Goal: Go to known website: Access a specific website the user already knows

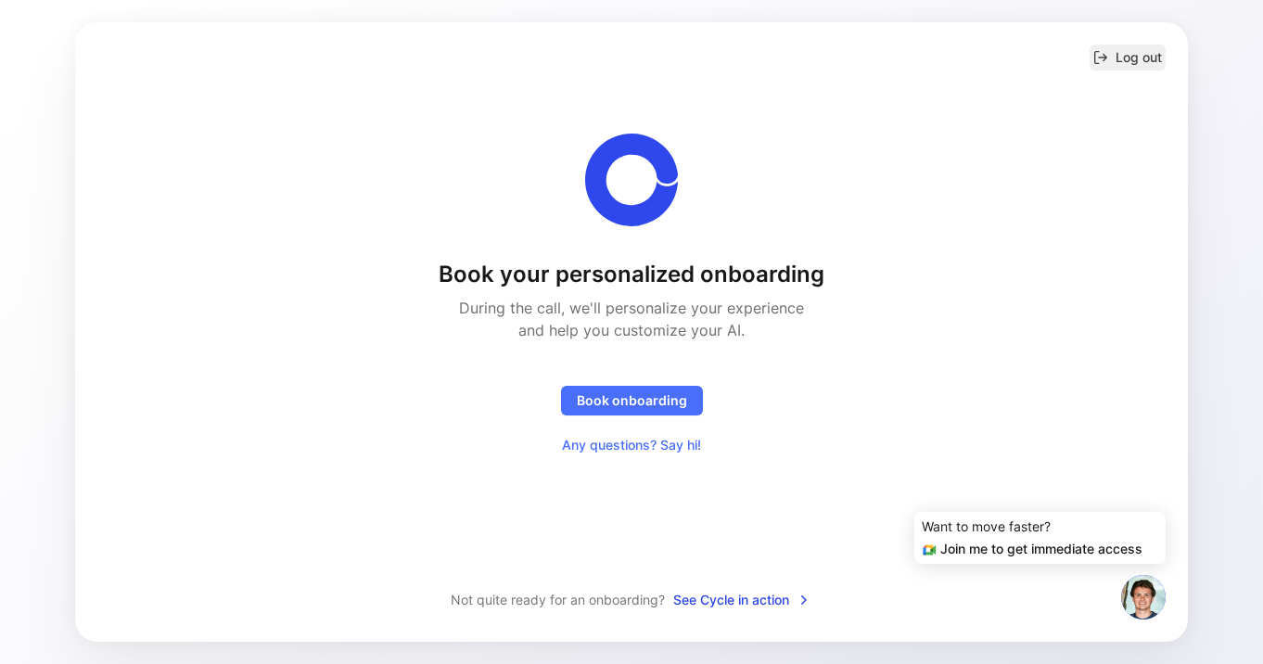
click at [1152, 59] on button "Log out" at bounding box center [1128, 58] width 76 height 26
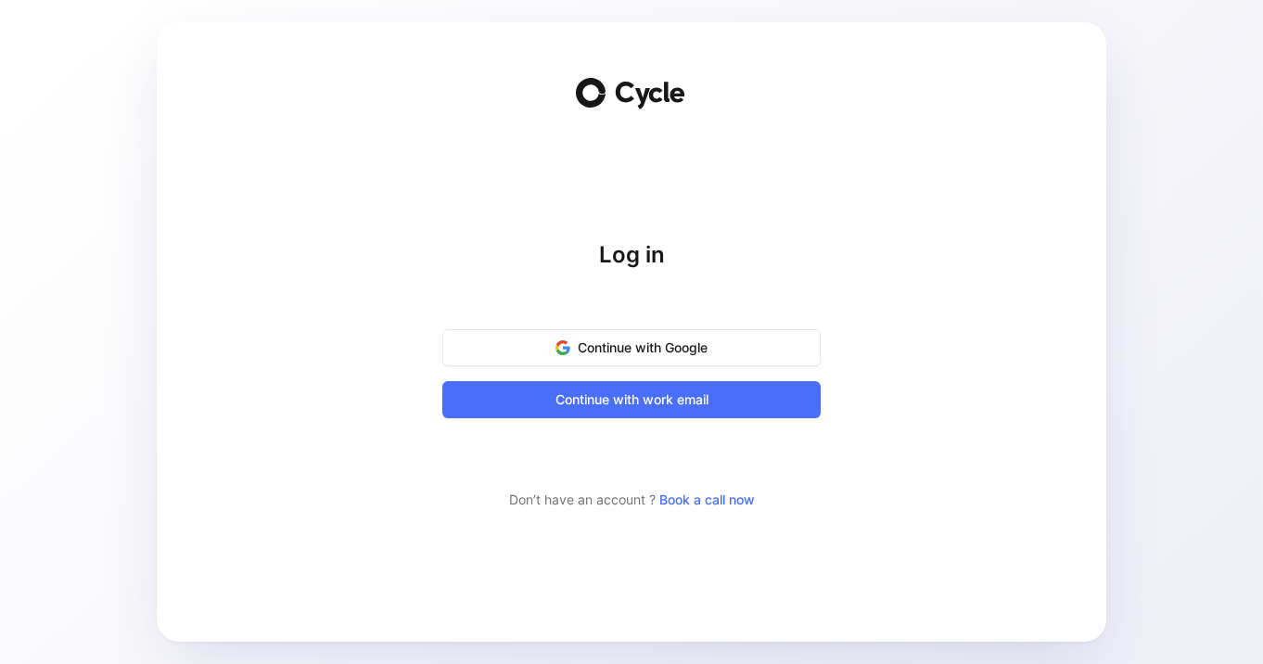
click at [263, 363] on div "Log in Continue with Google Continue with work email Don’t have an account ? Bo…" at bounding box center [631, 332] width 891 height 620
click at [599, 340] on span "Continue with Google" at bounding box center [632, 348] width 332 height 22
